Goal: Task Accomplishment & Management: Manage account settings

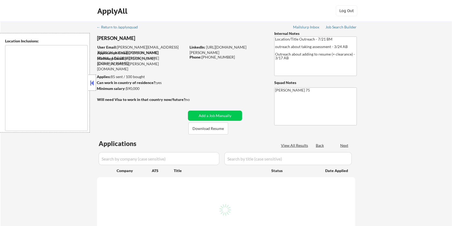
type textarea "remote"
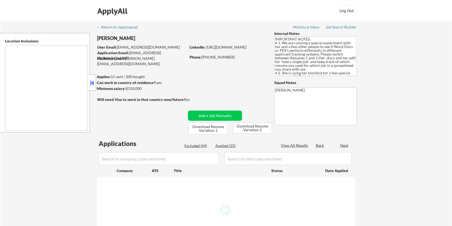
type textarea "[GEOGRAPHIC_DATA], [GEOGRAPHIC_DATA] [GEOGRAPHIC_DATA], [GEOGRAPHIC_DATA] [GEOG…"
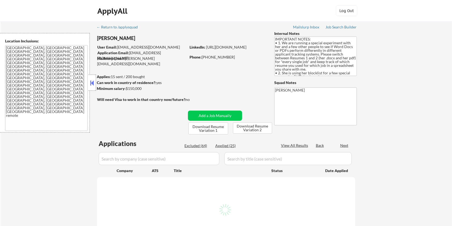
select select ""pending""
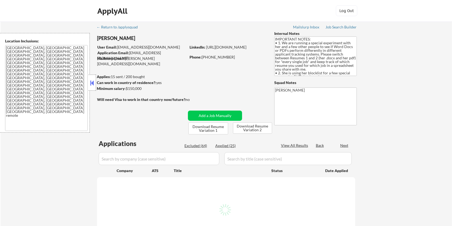
select select ""pending""
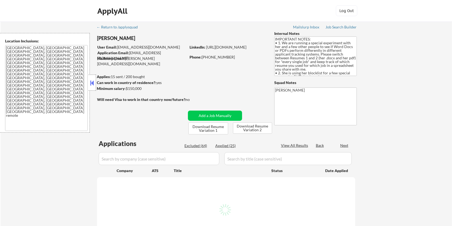
select select ""pending""
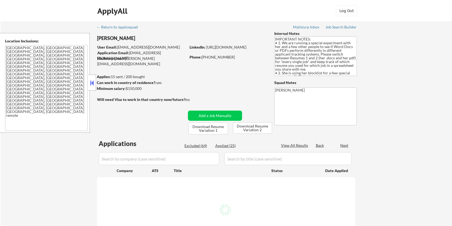
select select ""pending""
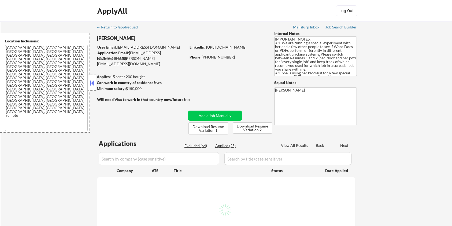
select select ""pending""
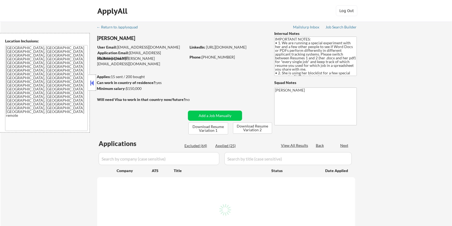
select select ""pending""
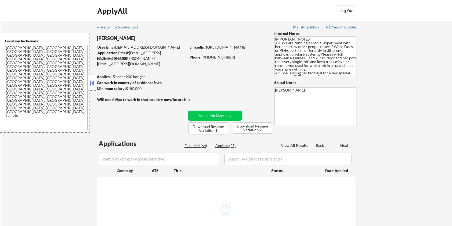
select select ""pending""
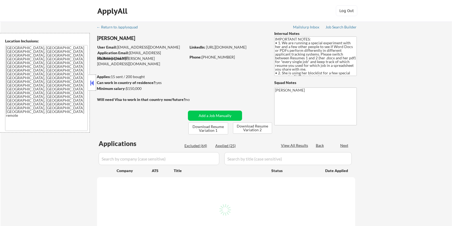
select select ""pending""
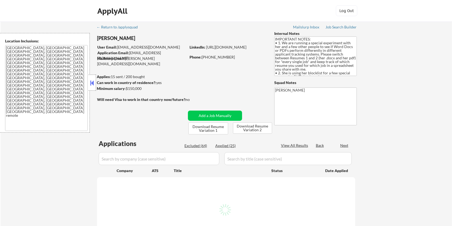
select select ""pending""
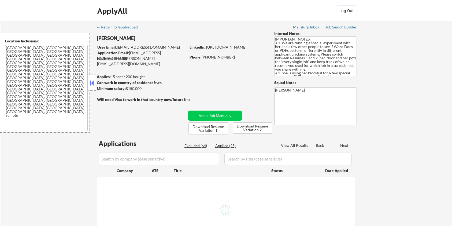
select select ""pending""
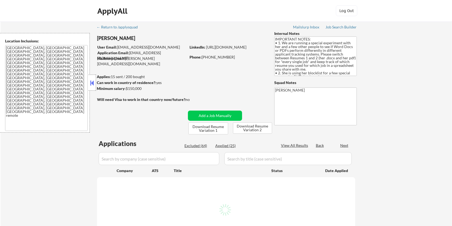
select select ""pending""
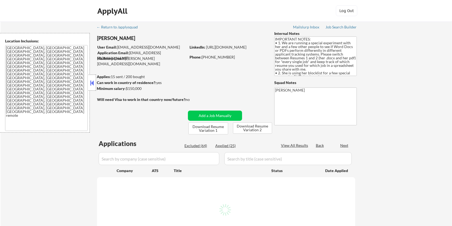
select select ""pending""
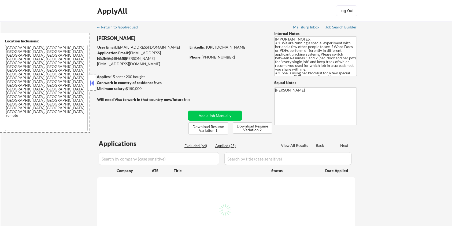
select select ""pending""
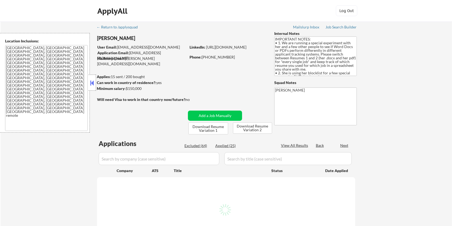
select select ""pending""
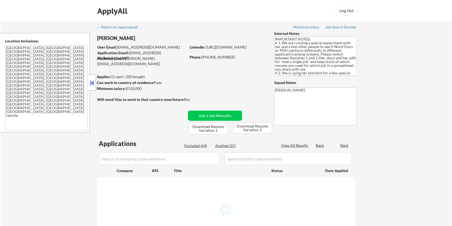
select select ""pending""
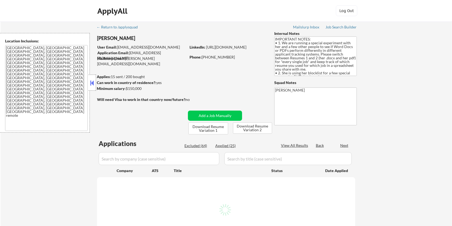
select select ""pending""
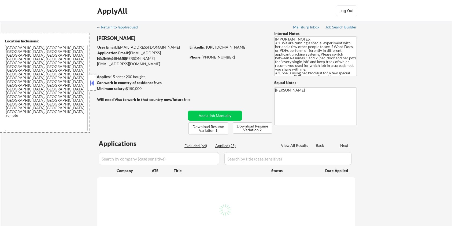
select select ""pending""
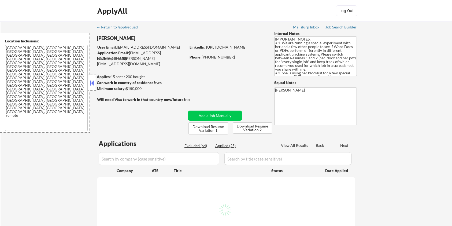
select select ""pending""
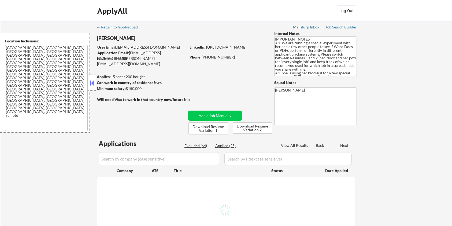
select select ""pending""
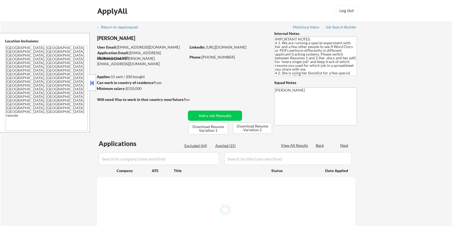
select select ""pending""
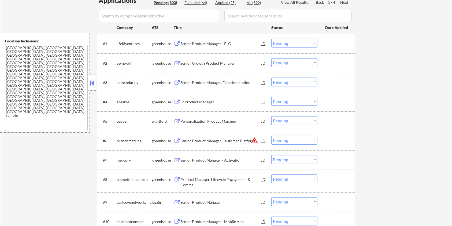
scroll to position [71, 0]
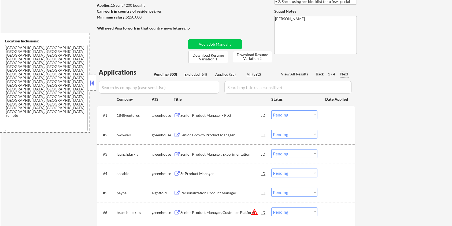
click at [345, 73] on div "Next" at bounding box center [345, 73] width 9 height 5
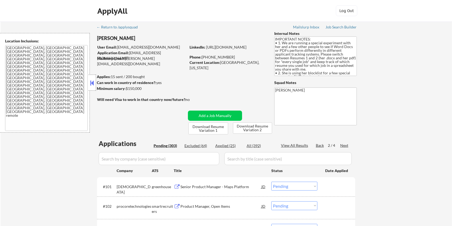
scroll to position [0, 0]
click at [321, 144] on div "Back" at bounding box center [320, 145] width 9 height 5
click at [343, 144] on div "Next" at bounding box center [345, 145] width 9 height 5
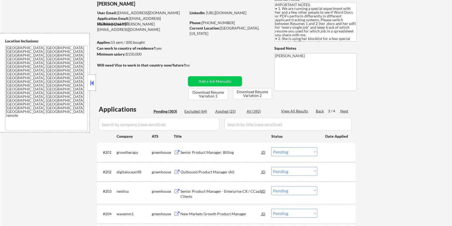
scroll to position [71, 0]
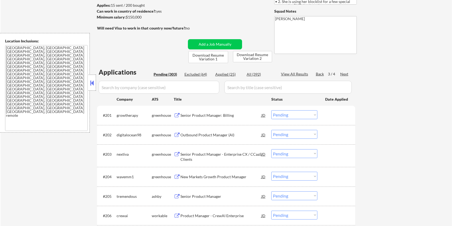
click at [194, 194] on div "Senior Product Manager" at bounding box center [221, 196] width 81 height 5
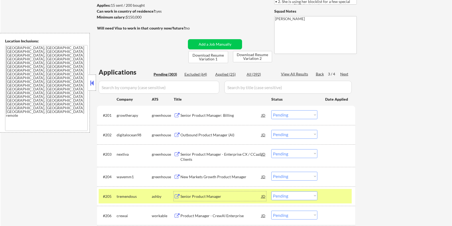
click at [306, 197] on select "Choose an option... Pending Applied Excluded (Questions) Excluded (Expired) Exc…" at bounding box center [295, 195] width 46 height 9
click at [272, 191] on select "Choose an option... Pending Applied Excluded (Questions) Excluded (Expired) Exc…" at bounding box center [295, 195] width 46 height 9
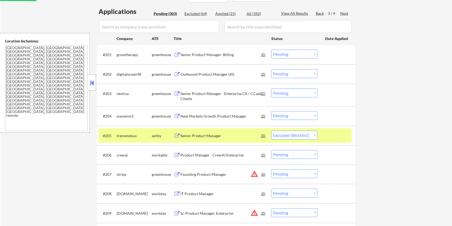
scroll to position [143, 0]
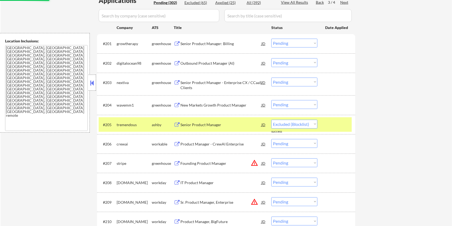
select select ""pending""
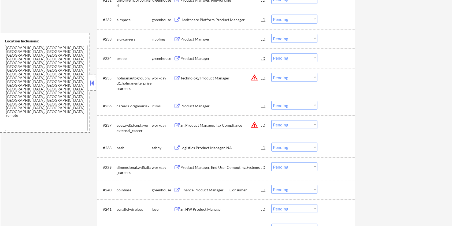
scroll to position [823, 0]
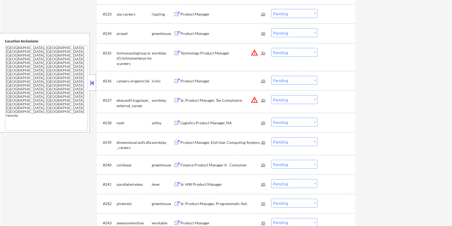
click at [187, 123] on div "Logistics Product Manager, NA" at bounding box center [221, 122] width 81 height 5
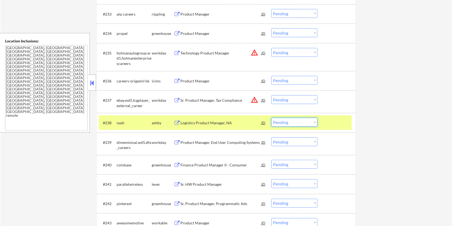
click at [299, 122] on select "Choose an option... Pending Applied Excluded (Questions) Excluded (Expired) Exc…" at bounding box center [295, 122] width 46 height 9
click at [272, 118] on select "Choose an option... Pending Applied Excluded (Questions) Excluded (Expired) Exc…" at bounding box center [295, 122] width 46 height 9
select select ""pending""
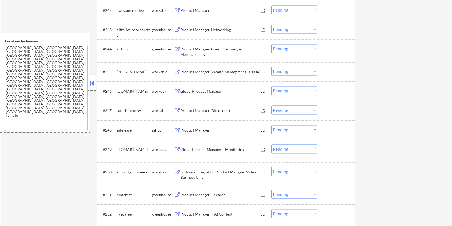
scroll to position [1037, 0]
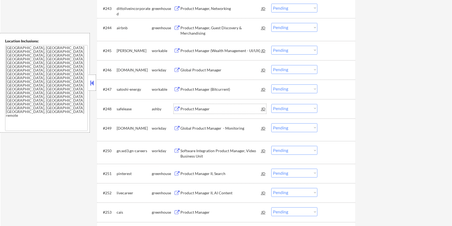
click at [193, 107] on div "Product Manager" at bounding box center [221, 108] width 81 height 5
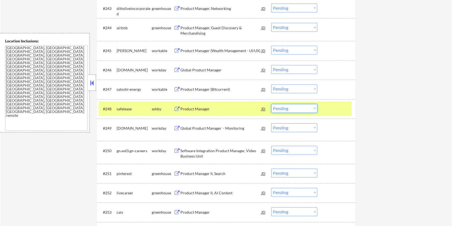
click at [297, 107] on select "Choose an option... Pending Applied Excluded (Questions) Excluded (Expired) Exc…" at bounding box center [295, 108] width 46 height 9
click at [272, 104] on select "Choose an option... Pending Applied Excluded (Questions) Excluded (Expired) Exc…" at bounding box center [295, 108] width 46 height 9
select select ""pending""
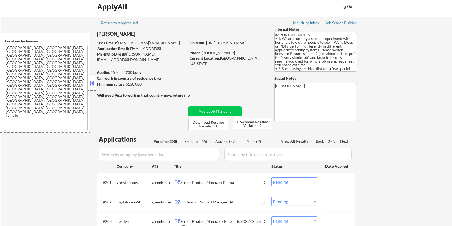
scroll to position [0, 0]
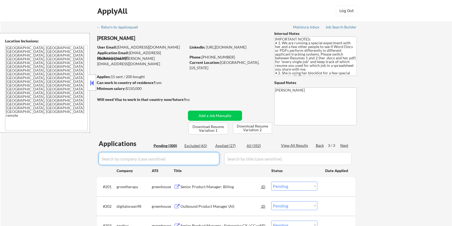
click at [169, 154] on input "input" at bounding box center [159, 158] width 121 height 13
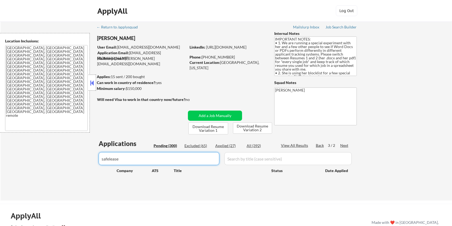
type input "safelease"
click at [254, 145] on div "All (392)" at bounding box center [260, 145] width 27 height 5
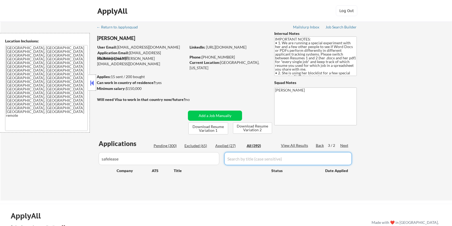
click at [242, 158] on input "input" at bounding box center [288, 158] width 127 height 13
click at [249, 146] on div "All (392)" at bounding box center [260, 145] width 27 height 5
select select ""applied""
click at [249, 159] on input "input" at bounding box center [288, 158] width 127 height 13
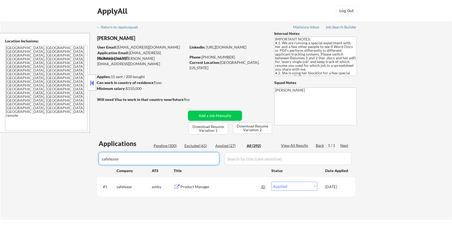
drag, startPoint x: 159, startPoint y: 161, endPoint x: 40, endPoint y: 161, distance: 119.1
click at [40, 161] on div "← Return to /applysquad Mailslurp Inbox Job Search Builder [PERSON_NAME] User E…" at bounding box center [227, 120] width 452 height 198
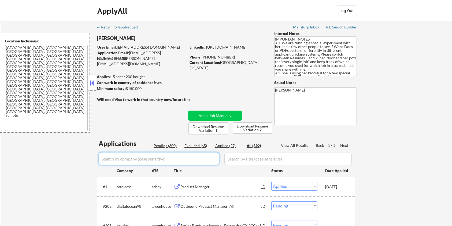
select select ""applied""
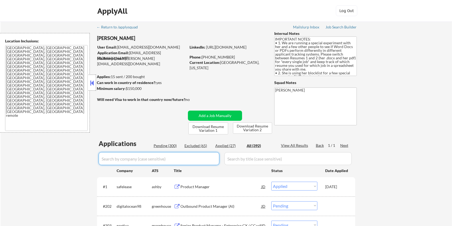
select select ""applied""
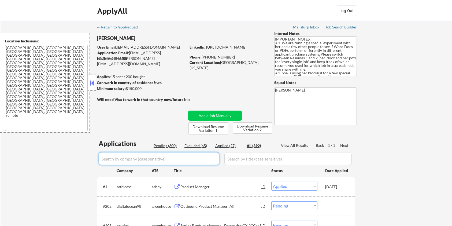
select select ""applied""
select select ""excluded__blocklist_""
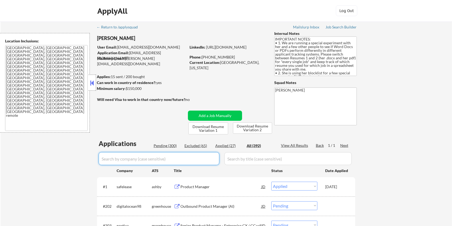
select select ""applied""
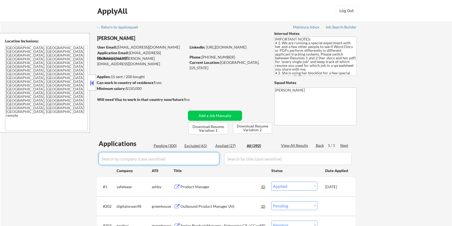
select select ""applied""
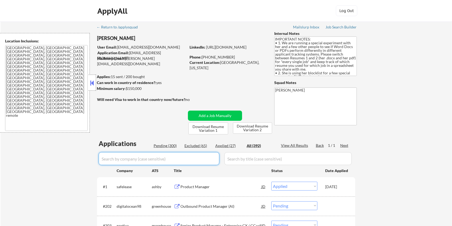
select select ""applied""
select select ""excluded__location_""
select select ""excluded""
select select ""excluded__location_""
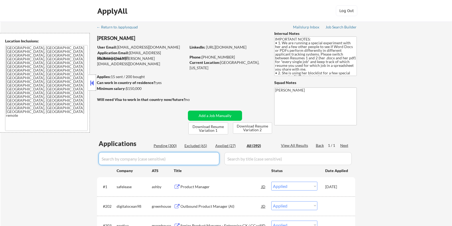
select select ""excluded""
select select ""excluded__blocklist_""
select select ""excluded__location_""
select select ""excluded__bad_match_""
select select ""excluded__blocklist_""
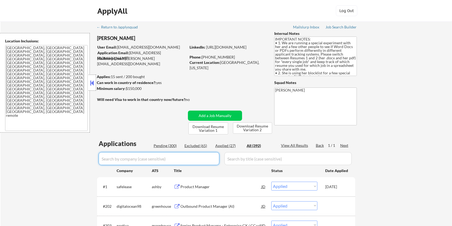
select select ""excluded__location_""
select select ""excluded__bad_match_""
select select ""excluded""
select select ""excluded__bad_match_""
select select ""excluded__salary_""
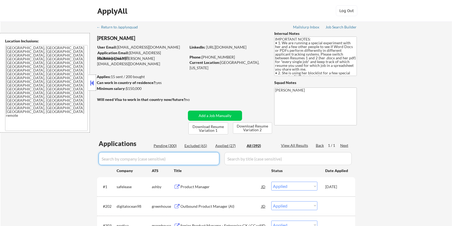
select select ""excluded__location_""
select select ""excluded""
select select ""excluded__location_""
select select ""excluded""
select select ""excluded__bad_match_""
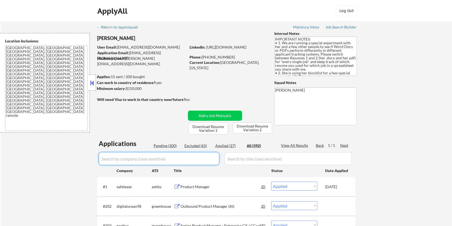
select select ""excluded__bad_match_""
select select ""excluded""
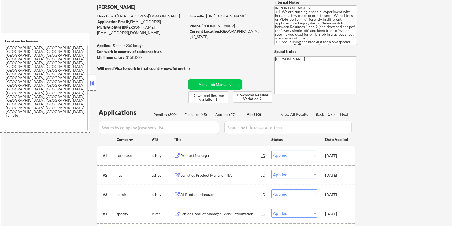
scroll to position [36, 0]
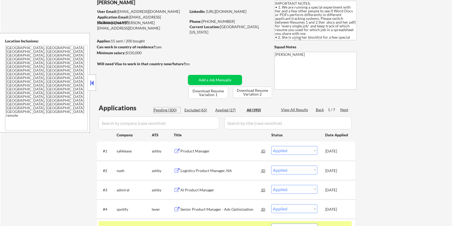
click at [169, 109] on div "Pending (300)" at bounding box center [167, 109] width 27 height 5
select select ""pending""
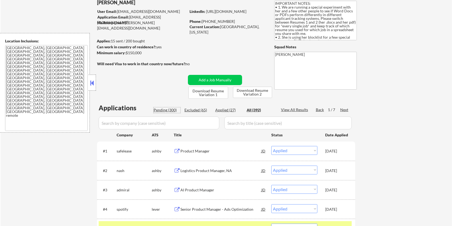
select select ""pending""
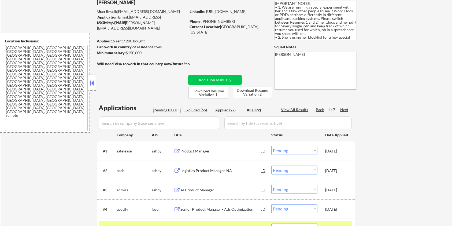
select select ""pending""
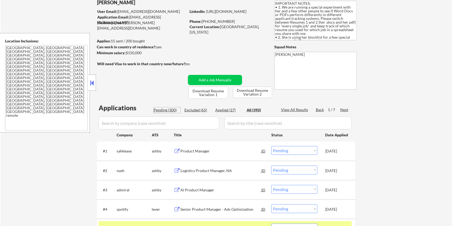
select select ""pending""
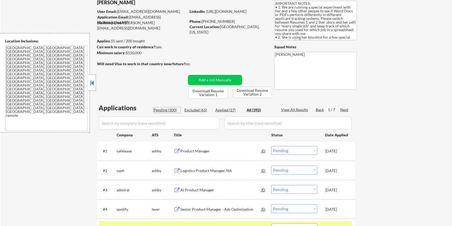
select select ""pending""
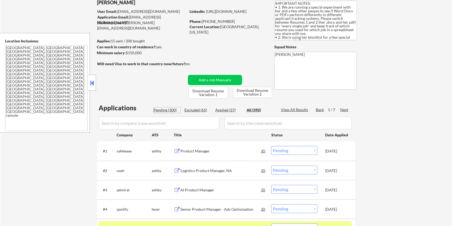
select select ""pending""
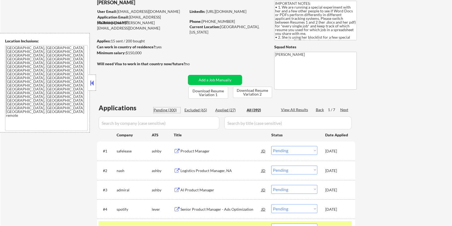
select select ""pending""
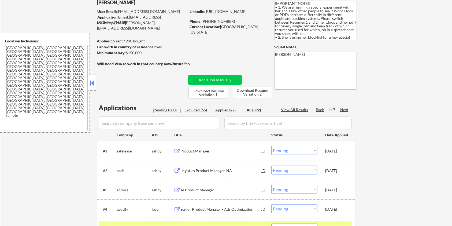
select select ""pending""
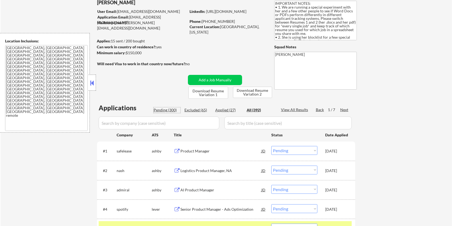
select select ""pending""
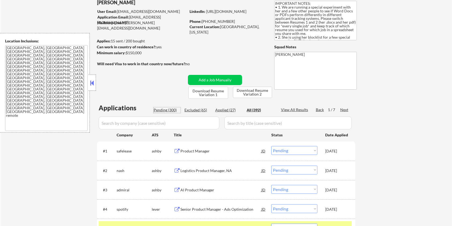
select select ""pending""
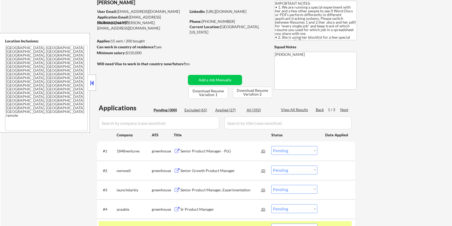
click at [167, 121] on input "input" at bounding box center [159, 122] width 121 height 13
click at [345, 108] on div "Next" at bounding box center [345, 109] width 9 height 5
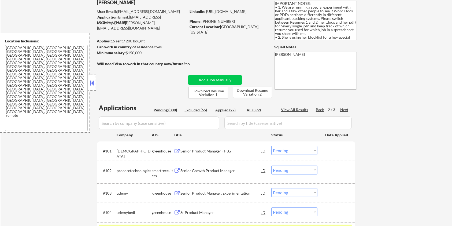
click at [345, 108] on div "Next" at bounding box center [345, 109] width 9 height 5
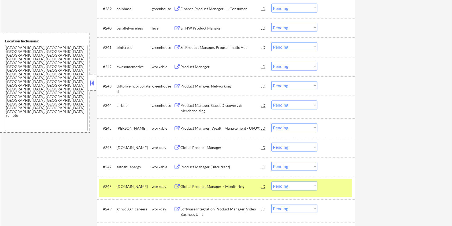
scroll to position [966, 0]
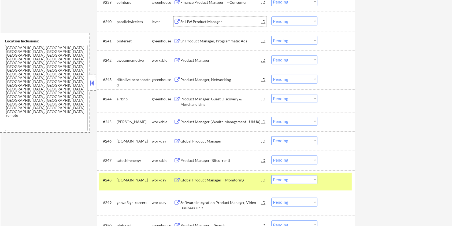
click at [196, 23] on div "Sr. HW Product Manager" at bounding box center [221, 21] width 81 height 5
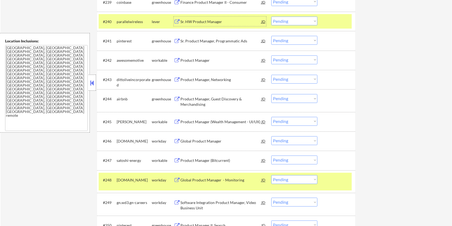
click at [298, 23] on select "Choose an option... Pending Applied Excluded (Questions) Excluded (Expired) Exc…" at bounding box center [295, 21] width 46 height 9
click at [272, 17] on select "Choose an option... Pending Applied Excluded (Questions) Excluded (Expired) Exc…" at bounding box center [295, 21] width 46 height 9
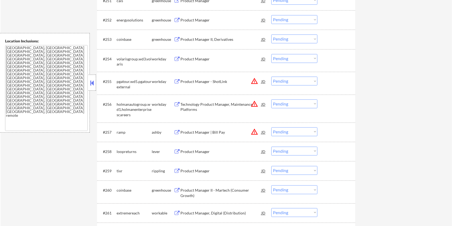
scroll to position [1252, 0]
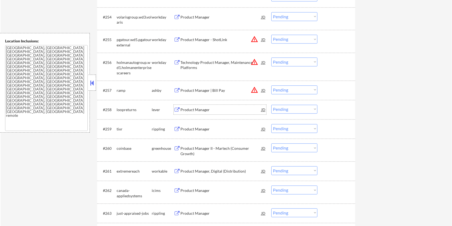
click at [202, 107] on div "Product Manager" at bounding box center [221, 109] width 81 height 5
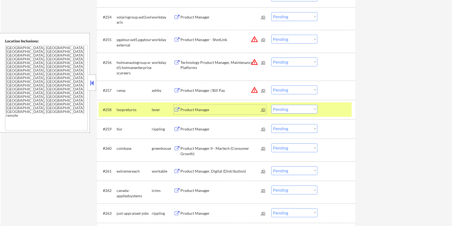
click at [290, 112] on select "Choose an option... Pending Applied Excluded (Questions) Excluded (Expired) Exc…" at bounding box center [295, 109] width 46 height 9
click at [272, 105] on select "Choose an option... Pending Applied Excluded (Questions) Excluded (Expired) Exc…" at bounding box center [295, 109] width 46 height 9
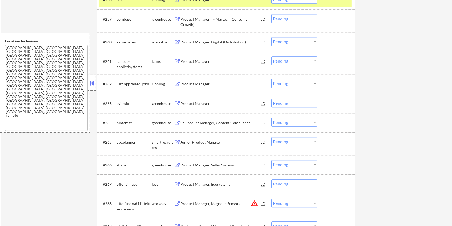
scroll to position [1395, 0]
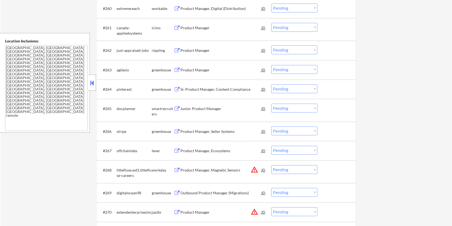
click at [198, 152] on div "Product Manager, Ecosystems" at bounding box center [221, 150] width 81 height 5
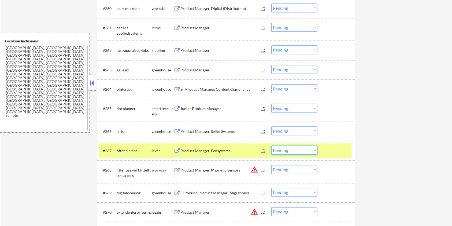
click at [296, 149] on select "Choose an option... Pending Applied Excluded (Questions) Excluded (Expired) Exc…" at bounding box center [295, 150] width 46 height 9
click at [272, 146] on select "Choose an option... Pending Applied Excluded (Questions) Excluded (Expired) Exc…" at bounding box center [295, 150] width 46 height 9
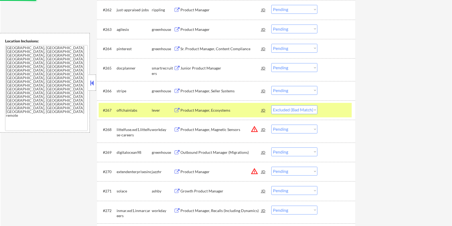
scroll to position [1467, 0]
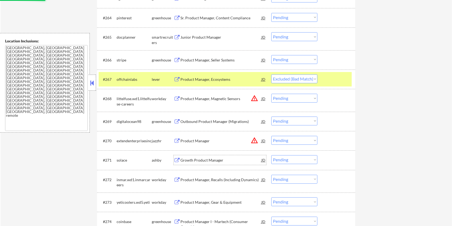
click at [207, 159] on div "Growth Product Manager" at bounding box center [221, 160] width 81 height 5
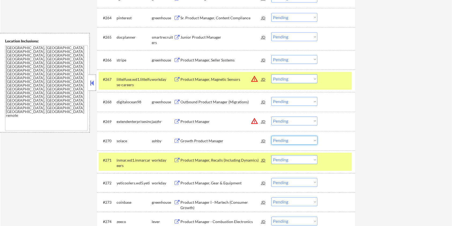
click at [301, 140] on select "Choose an option... Pending Applied Excluded (Questions) Excluded (Expired) Exc…" at bounding box center [295, 140] width 46 height 9
click at [272, 136] on select "Choose an option... Pending Applied Excluded (Questions) Excluded (Expired) Exc…" at bounding box center [295, 140] width 46 height 9
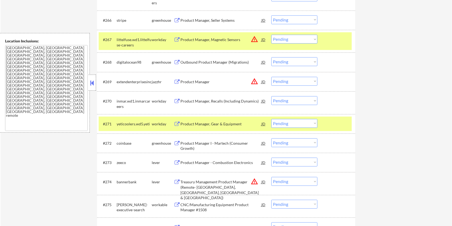
scroll to position [1526, 0]
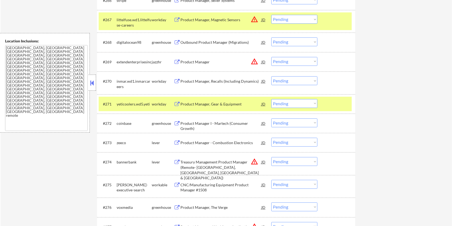
click at [200, 141] on div "Product Manager - Combustion Electronics" at bounding box center [221, 142] width 81 height 5
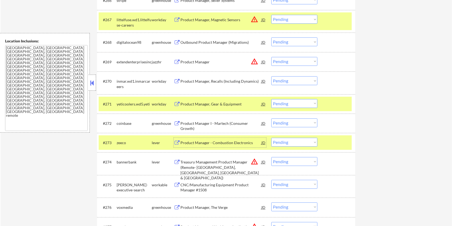
click at [302, 144] on select "Choose an option... Pending Applied Excluded (Questions) Excluded (Expired) Exc…" at bounding box center [295, 142] width 46 height 9
click at [272, 138] on select "Choose an option... Pending Applied Excluded (Questions) Excluded (Expired) Exc…" at bounding box center [295, 142] width 46 height 9
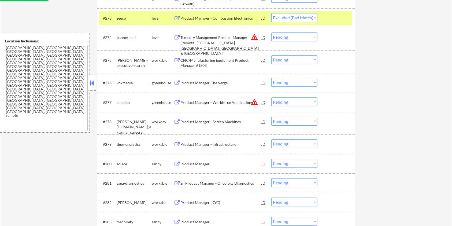
scroll to position [1670, 0]
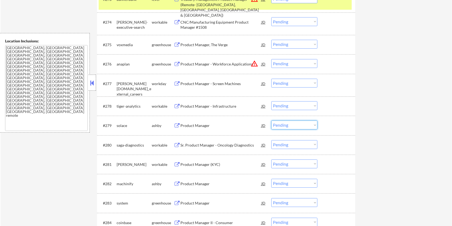
click at [291, 125] on select "Choose an option... Pending Applied Excluded (Questions) Excluded (Expired) Exc…" at bounding box center [295, 124] width 46 height 9
click at [272, 120] on select "Choose an option... Pending Applied Excluded (Questions) Excluded (Expired) Exc…" at bounding box center [295, 124] width 46 height 9
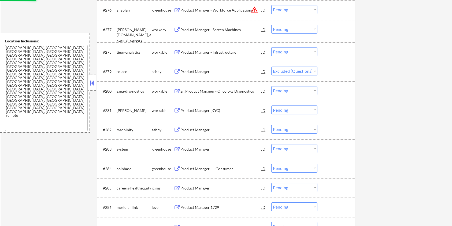
scroll to position [1741, 0]
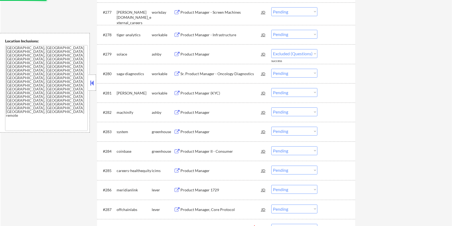
click at [197, 108] on div "Product Manager" at bounding box center [221, 112] width 81 height 10
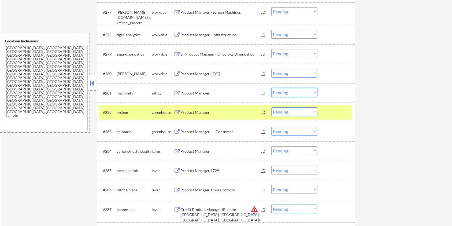
click at [289, 90] on select "Choose an option... Pending Applied Excluded (Questions) Excluded (Expired) Exc…" at bounding box center [295, 92] width 46 height 9
click at [272, 88] on select "Choose an option... Pending Applied Excluded (Questions) Excluded (Expired) Exc…" at bounding box center [295, 92] width 46 height 9
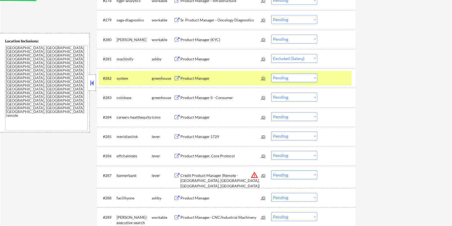
scroll to position [1813, 0]
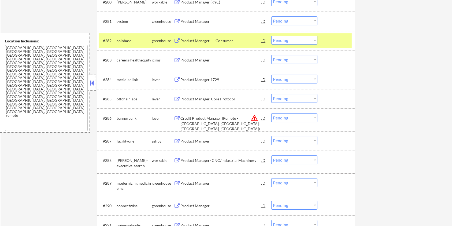
click at [204, 139] on div "Product Manager" at bounding box center [221, 140] width 81 height 5
